Goal: Task Accomplishment & Management: Manage account settings

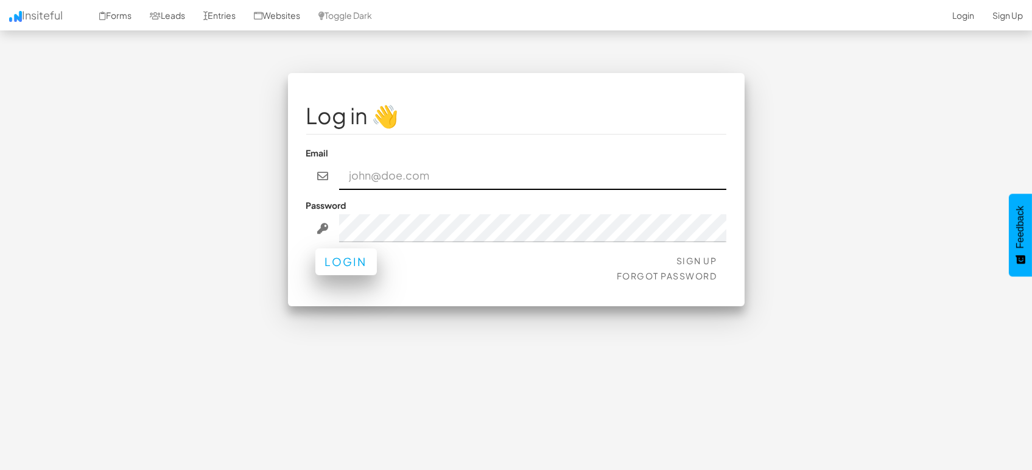
type input "[EMAIL_ADDRESS][DOMAIN_NAME]"
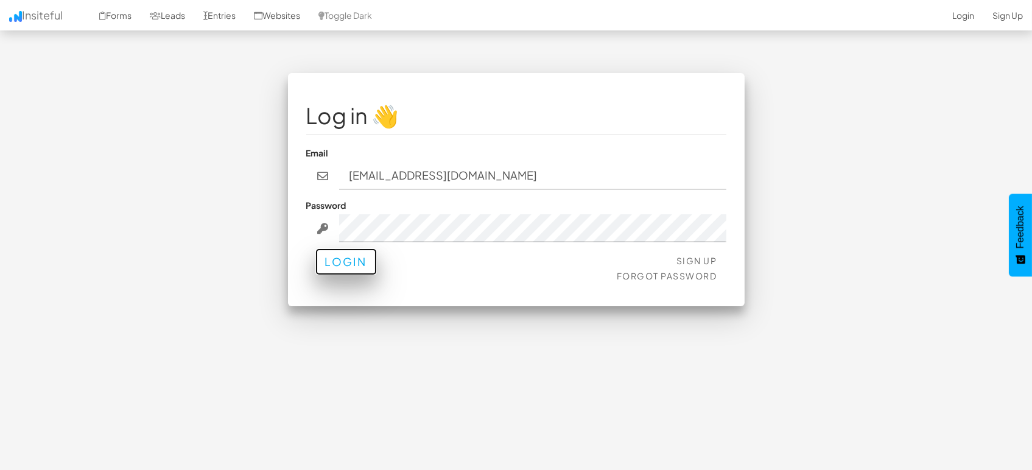
drag, startPoint x: 345, startPoint y: 273, endPoint x: 351, endPoint y: 264, distance: 11.0
click at [345, 273] on button "Login" at bounding box center [347, 262] width 62 height 27
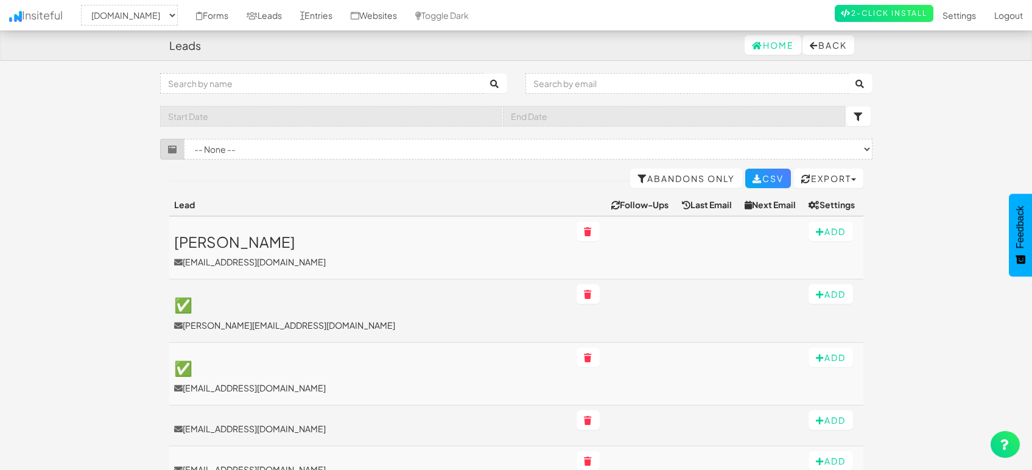
select select "1505"
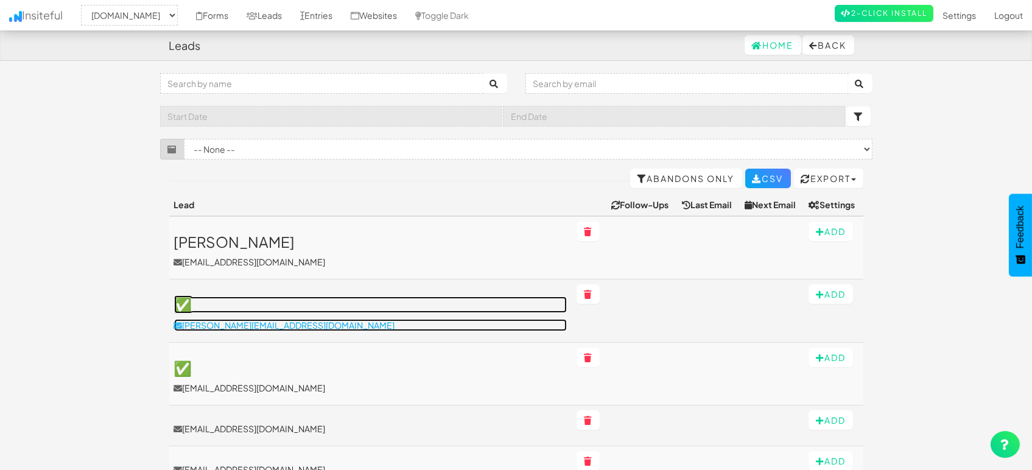
click at [275, 326] on p "[PERSON_NAME][EMAIL_ADDRESS][DOMAIN_NAME]" at bounding box center [370, 325] width 393 height 12
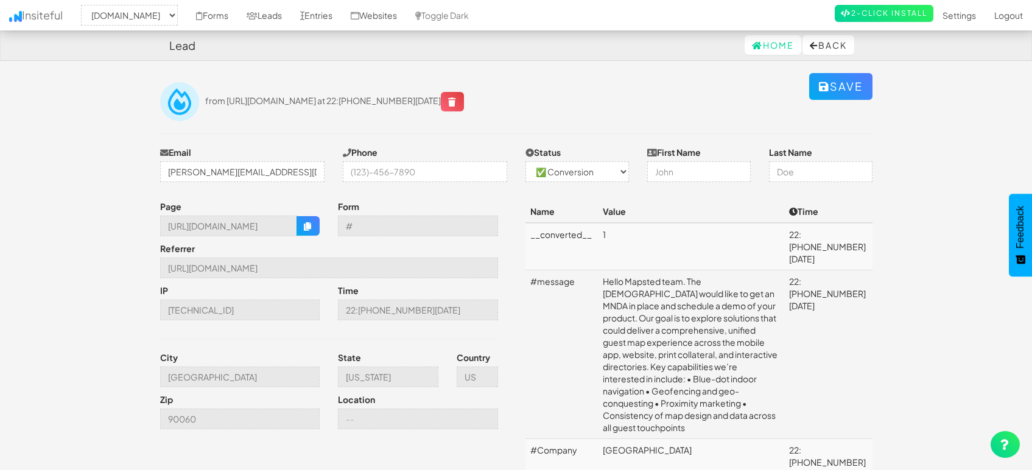
select select "1505"
select select "1"
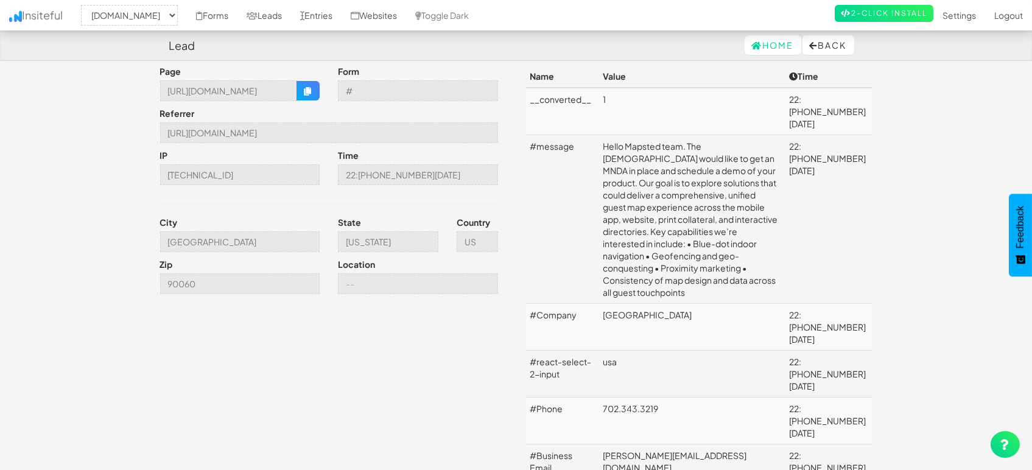
scroll to position [203, 0]
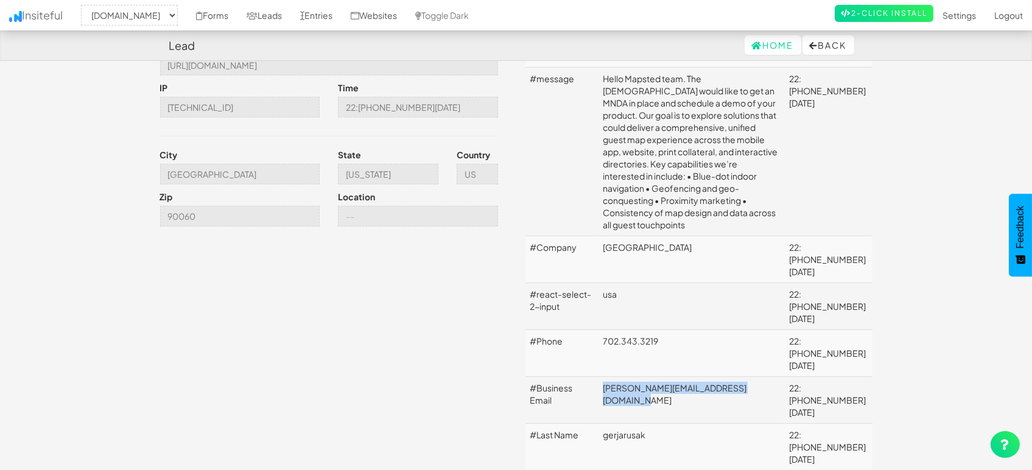
drag, startPoint x: 766, startPoint y: 300, endPoint x: 604, endPoint y: 303, distance: 162.1
click at [604, 377] on td "adair.gerjarusak@venetianlasvegas.com" at bounding box center [691, 400] width 186 height 47
copy td "[PERSON_NAME][EMAIL_ADDRESS][DOMAIN_NAME]"
drag, startPoint x: 633, startPoint y: 339, endPoint x: 601, endPoint y: 339, distance: 32.9
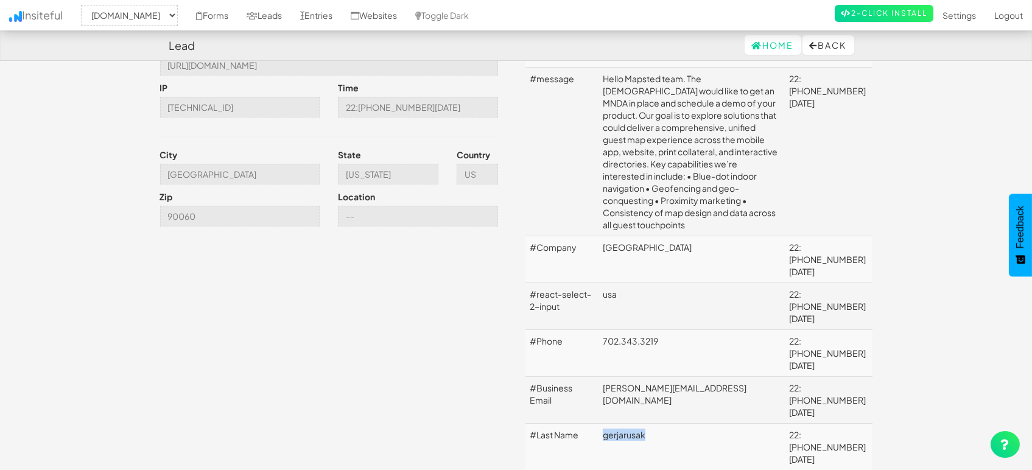
click at [601, 424] on td "gerjarusak" at bounding box center [691, 447] width 186 height 47
copy td "gerjarusak"
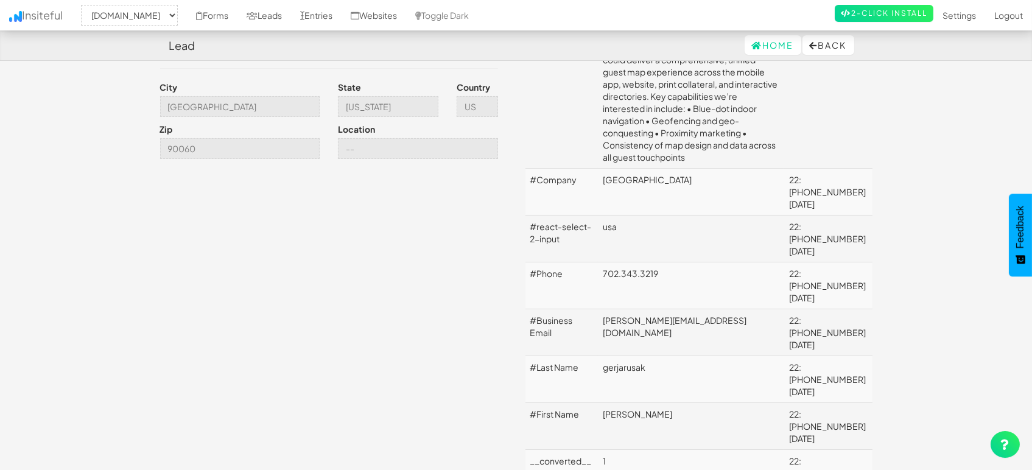
click at [677, 450] on td "1" at bounding box center [691, 473] width 186 height 47
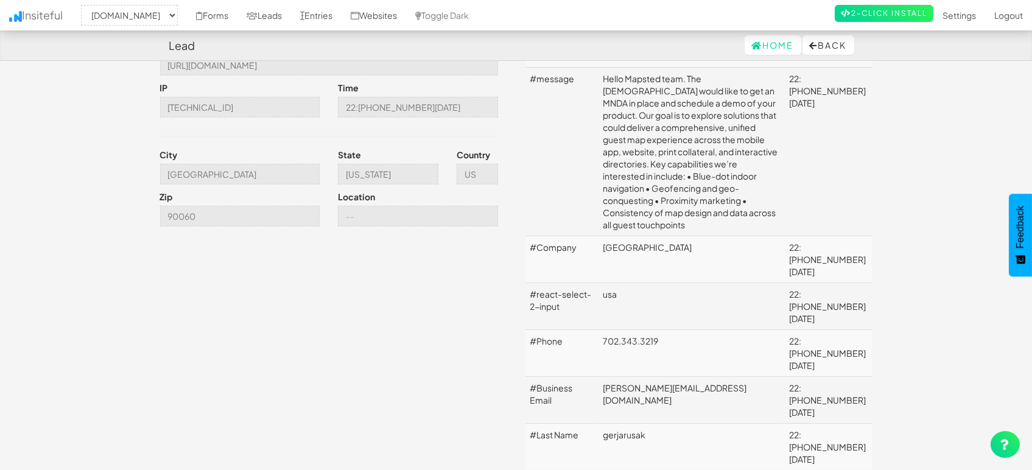
drag, startPoint x: 697, startPoint y: 195, endPoint x: 599, endPoint y: 200, distance: 98.2
click at [599, 236] on td "Venetian Casino Resort" at bounding box center [691, 259] width 186 height 47
copy td "Venetian Casino Resort"
click at [696, 283] on td "usa" at bounding box center [691, 306] width 186 height 47
drag, startPoint x: 666, startPoint y: 269, endPoint x: 601, endPoint y: 272, distance: 65.3
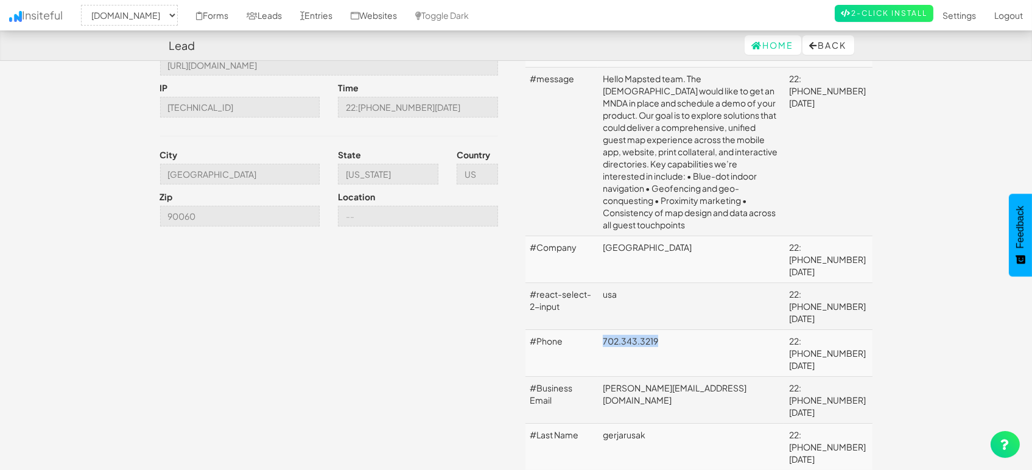
click at [601, 330] on td "702.343.3219" at bounding box center [691, 353] width 186 height 47
copy td "702.343.3219"
click at [697, 283] on td "usa" at bounding box center [691, 306] width 186 height 47
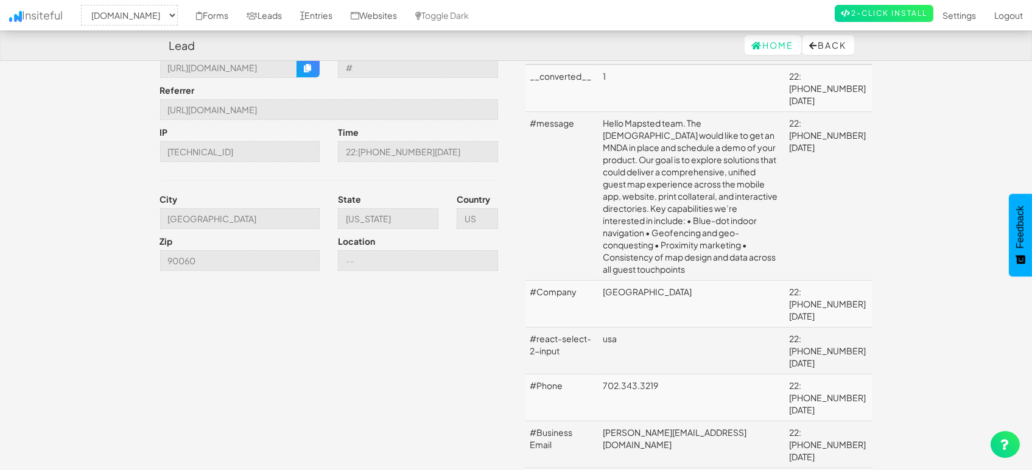
scroll to position [135, 0]
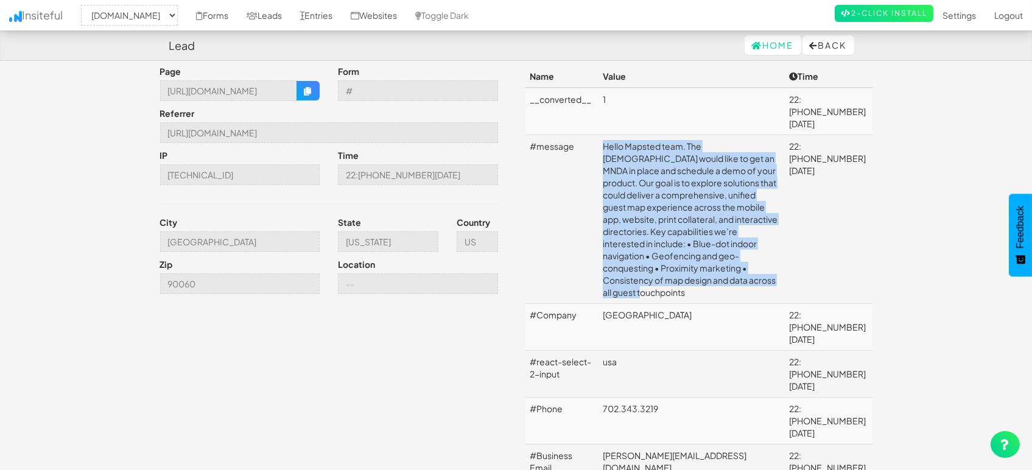
drag, startPoint x: 726, startPoint y: 241, endPoint x: 602, endPoint y: 135, distance: 163.7
click at [602, 135] on td "Hello Mapsted team. The Venetian would like to get an MNDA in place and schedul…" at bounding box center [691, 219] width 186 height 169
copy td "Hello Mapsted team. The Venetian would like to get an MNDA in place and schedul…"
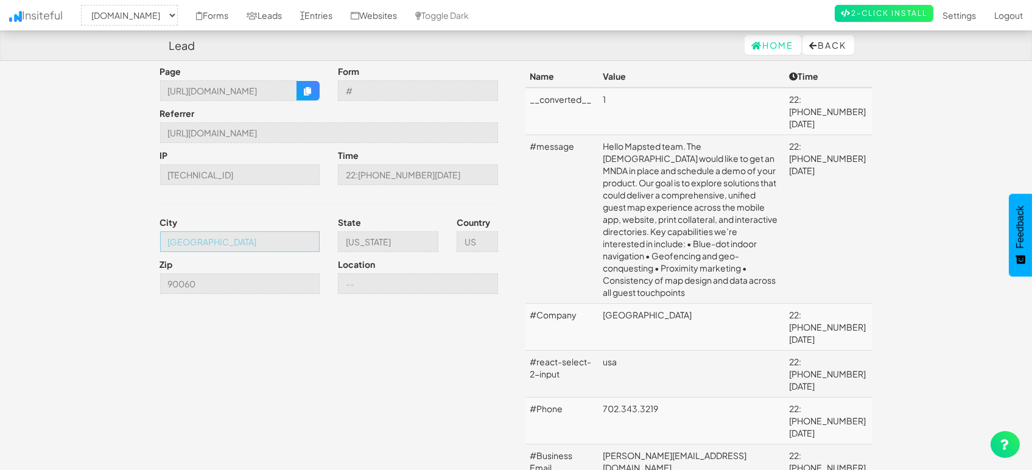
click at [268, 238] on input "Los Angeles" at bounding box center [240, 241] width 160 height 21
drag, startPoint x: 704, startPoint y: 196, endPoint x: 699, endPoint y: 203, distance: 9.1
click at [705, 198] on td "Hello Mapsted team. The Venetian would like to get an MNDA in place and schedul…" at bounding box center [691, 219] width 186 height 169
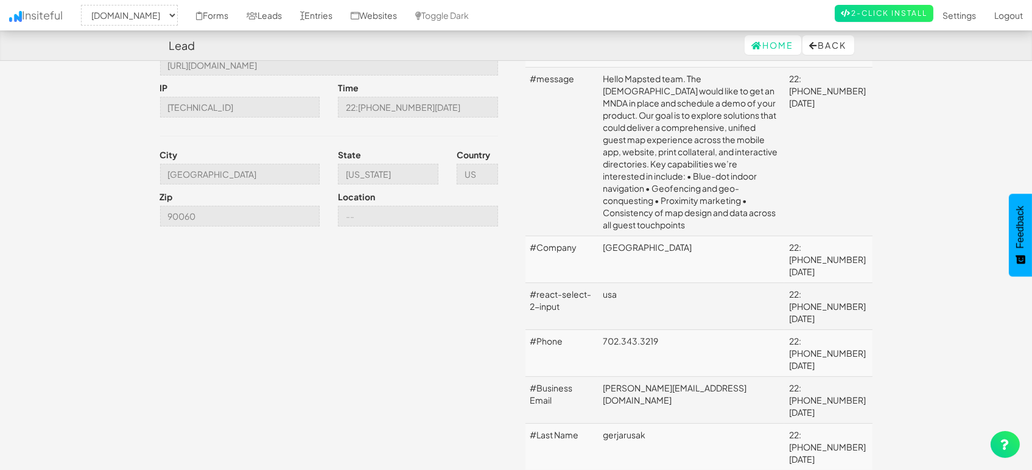
scroll to position [0, 0]
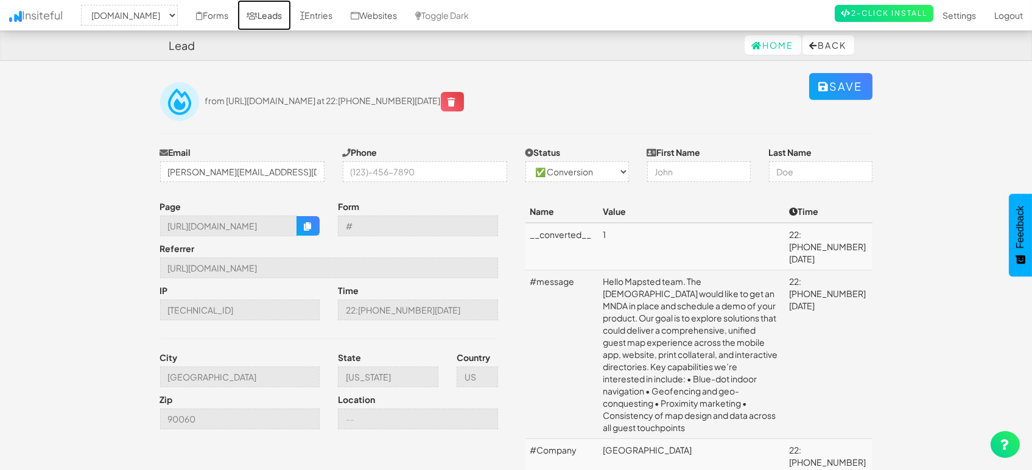
click at [268, 18] on link "Leads" at bounding box center [265, 15] width 54 height 30
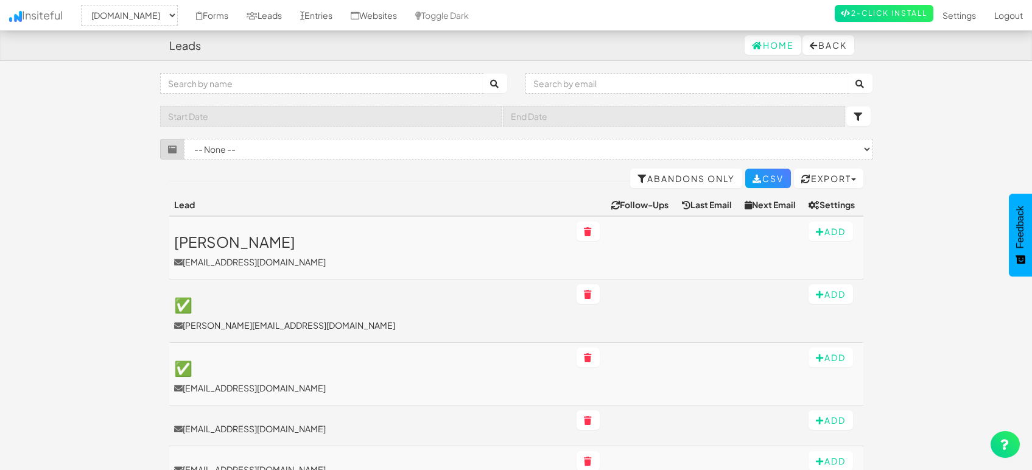
select select "1505"
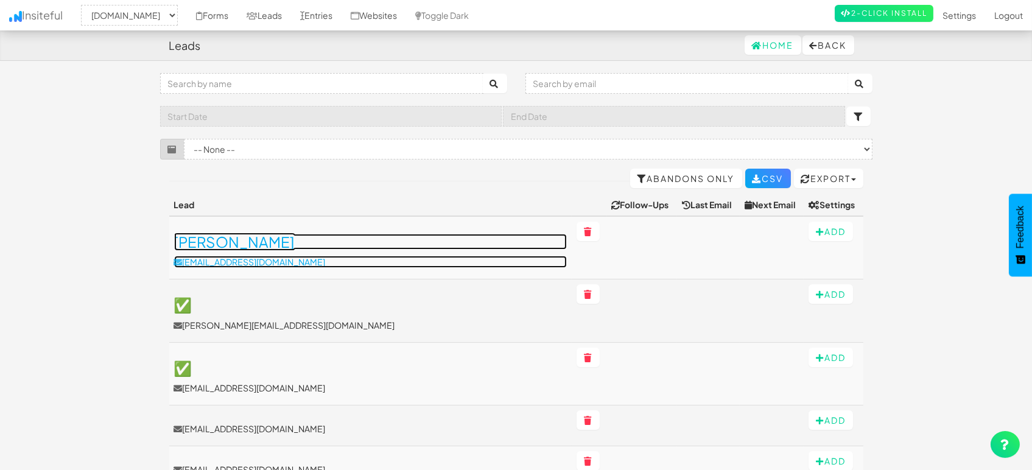
click at [246, 242] on h3 "[PERSON_NAME]" at bounding box center [370, 242] width 393 height 16
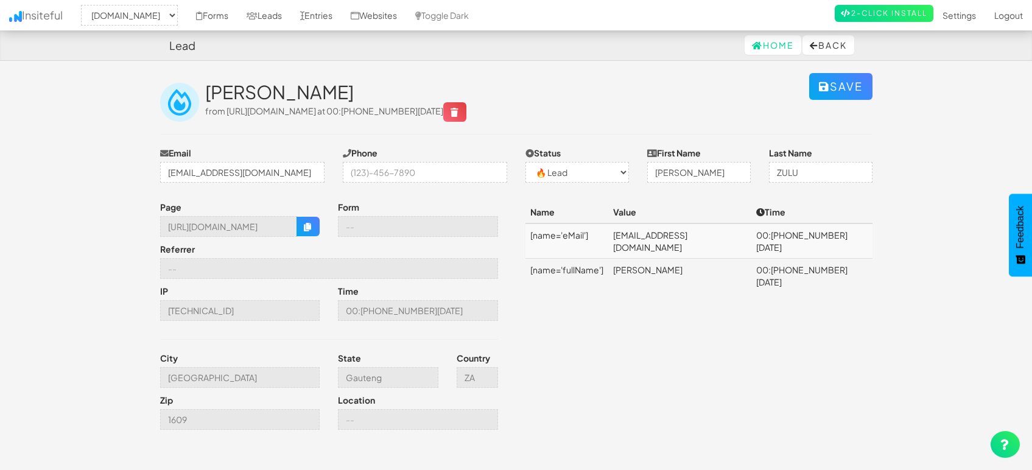
select select "1505"
select select "0"
click at [323, 23] on link "Entries" at bounding box center [316, 15] width 51 height 30
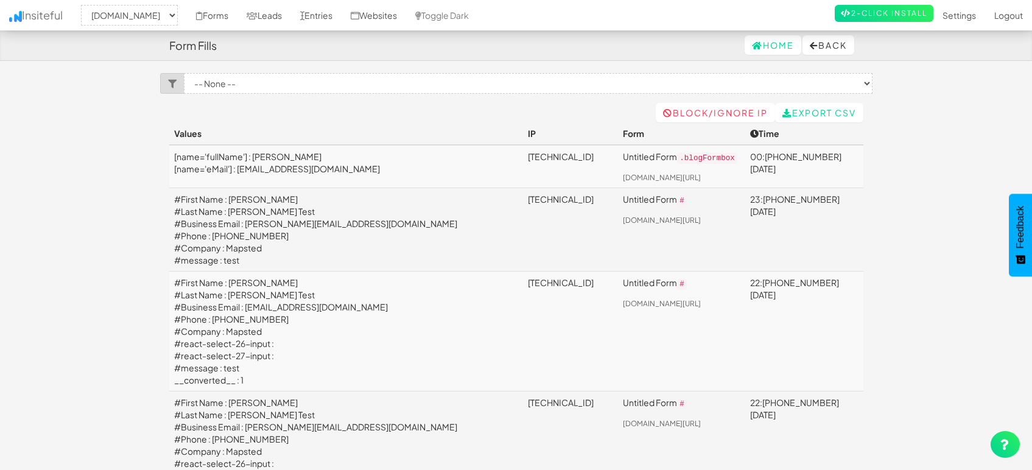
select select "1505"
click at [269, 11] on link "Leads" at bounding box center [265, 15] width 54 height 30
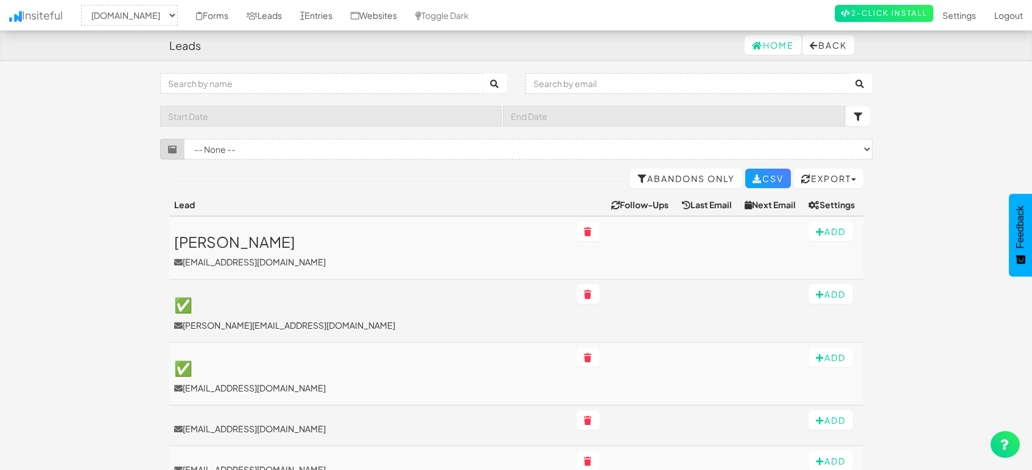
select select "1505"
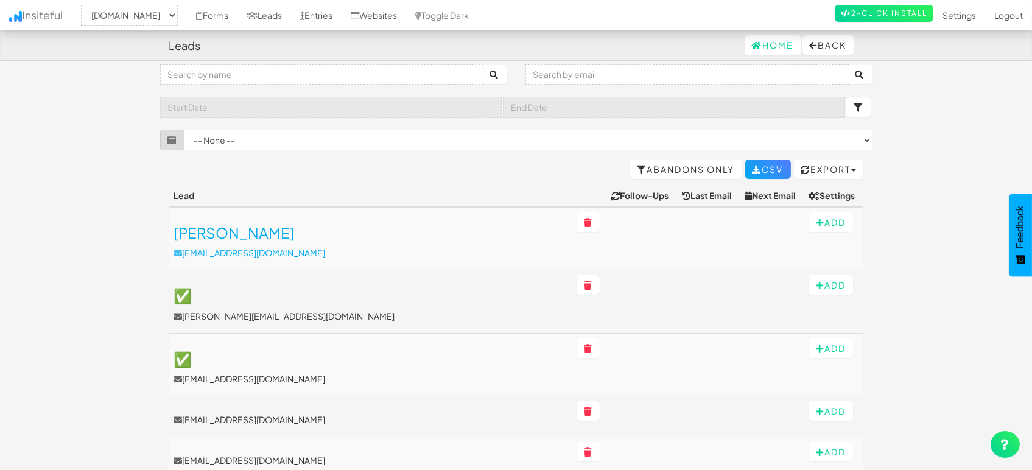
scroll to position [68, 0]
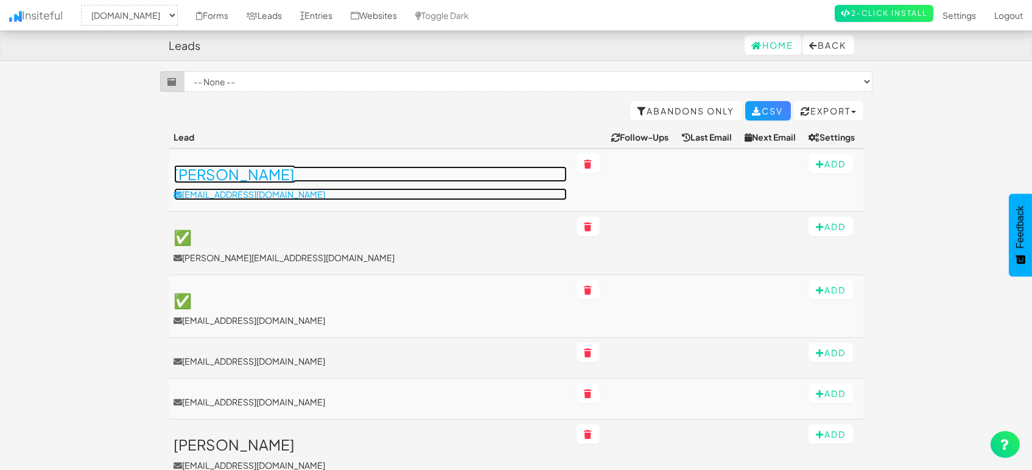
click at [244, 175] on h3 "[PERSON_NAME]" at bounding box center [370, 174] width 393 height 16
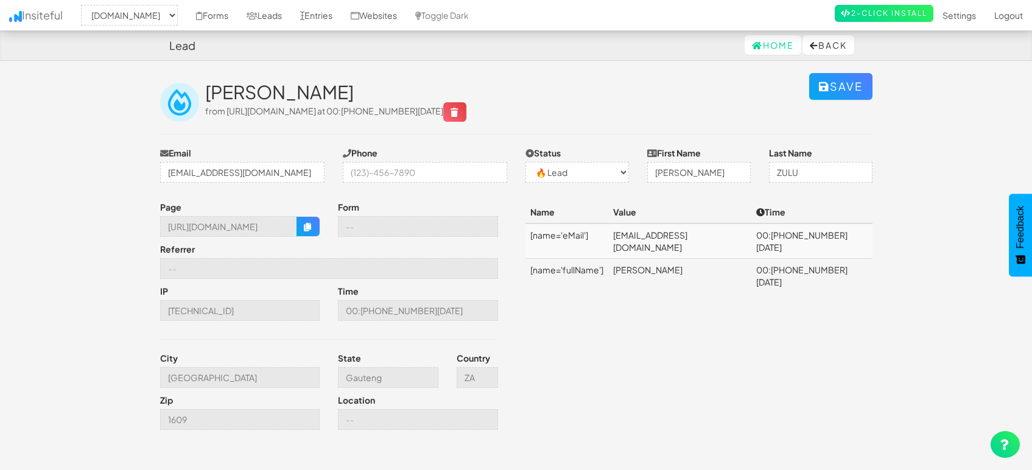
select select "1505"
select select "0"
click at [308, 223] on icon "button" at bounding box center [308, 227] width 9 height 9
